Goal: Information Seeking & Learning: Check status

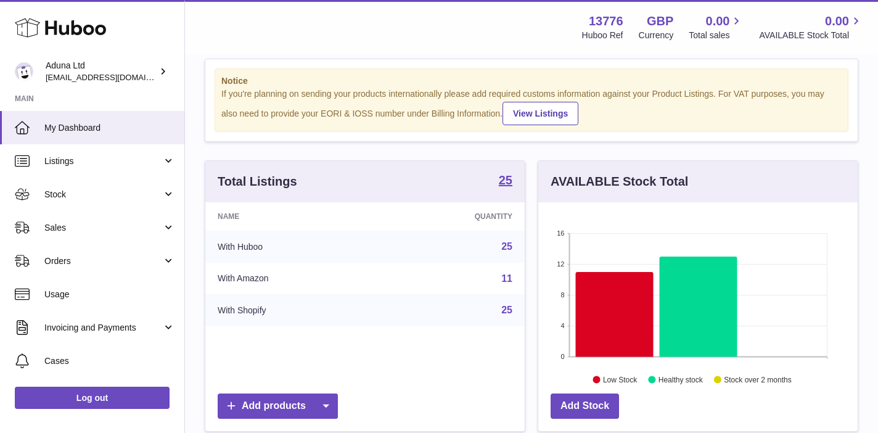
scroll to position [32, 0]
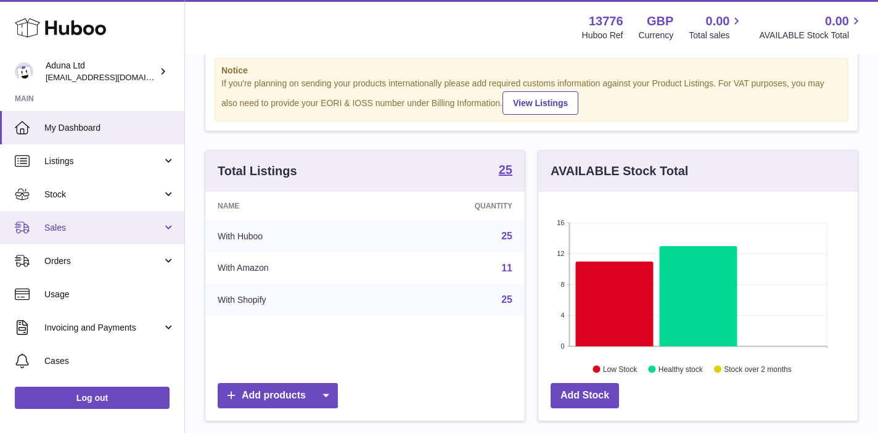
click at [122, 223] on span "Sales" at bounding box center [103, 228] width 118 height 12
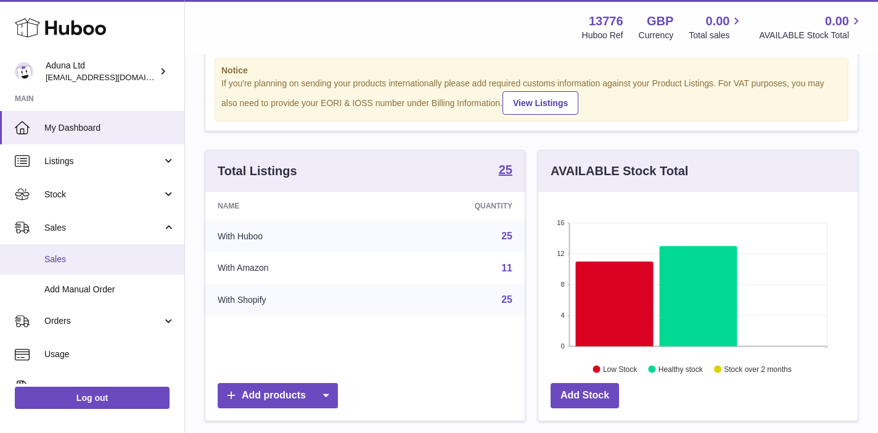
click at [100, 255] on span "Sales" at bounding box center [109, 260] width 131 height 12
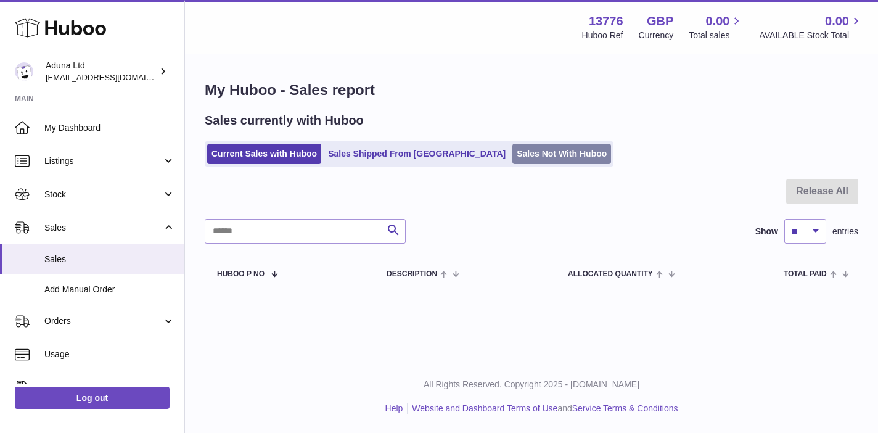
click at [513, 155] on link "Sales Not With Huboo" at bounding box center [562, 154] width 99 height 20
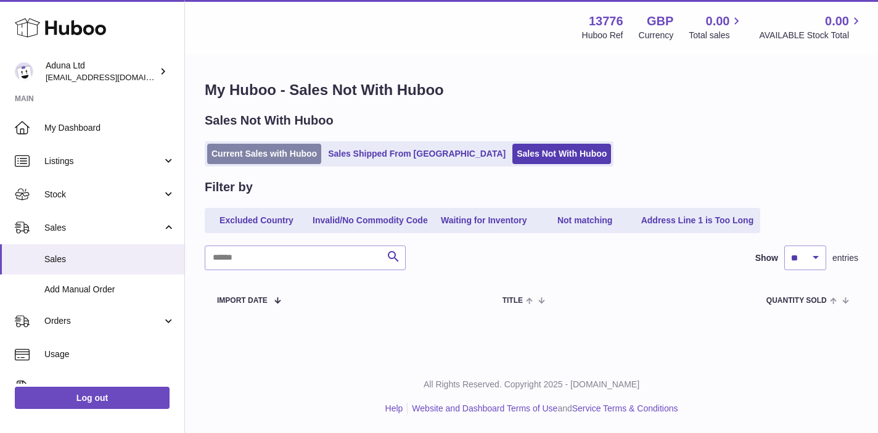
click at [242, 155] on link "Current Sales with Huboo" at bounding box center [264, 154] width 114 height 20
